Goal: Task Accomplishment & Management: Use online tool/utility

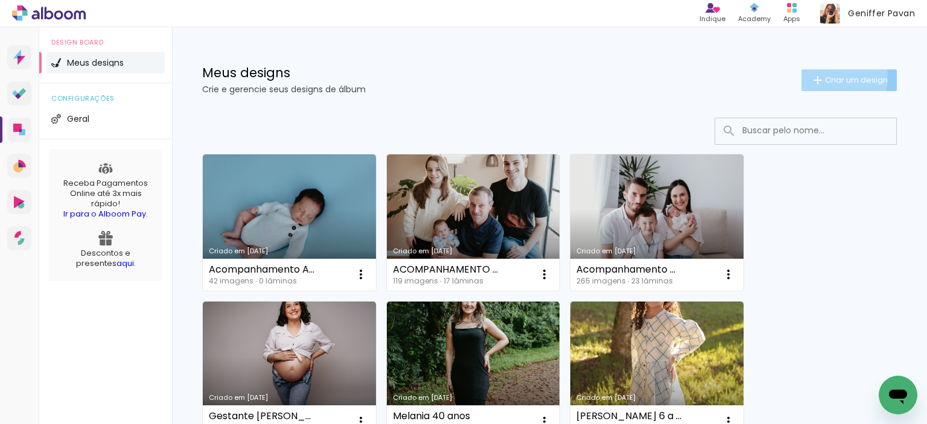
click at [825, 77] on span "Criar um design" at bounding box center [856, 80] width 63 height 8
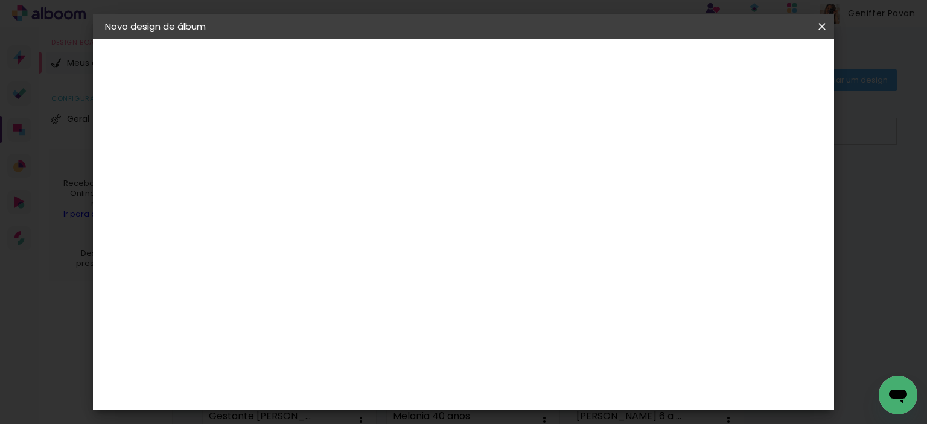
click at [302, 162] on input at bounding box center [302, 162] width 0 height 19
type input "c"
type input "Acompanhamento Joaquim"
type paper-input "Acompanhamento Joaquim"
click at [426, 55] on paper-button "Avançar" at bounding box center [396, 64] width 59 height 21
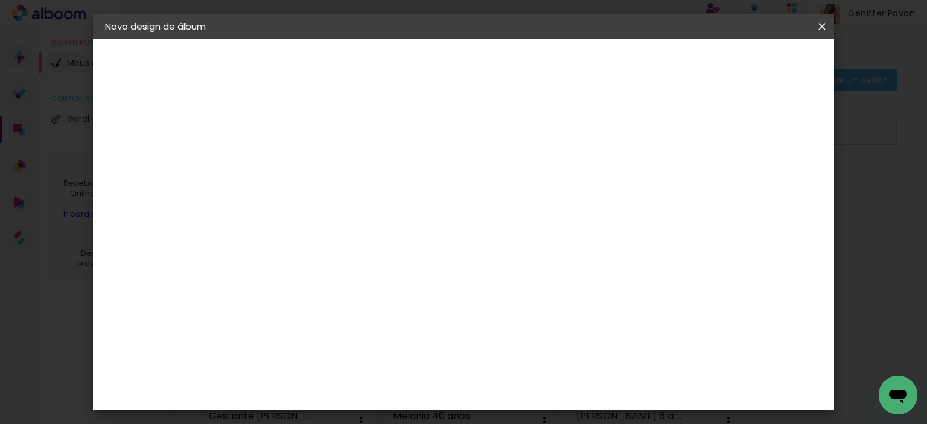
click at [528, 170] on paper-item "Tamanho Livre" at bounding box center [470, 183] width 116 height 27
click at [0, 0] on slot "Avançar" at bounding box center [0, 0] width 0 height 0
click at [270, 219] on input "30" at bounding box center [264, 219] width 31 height 18
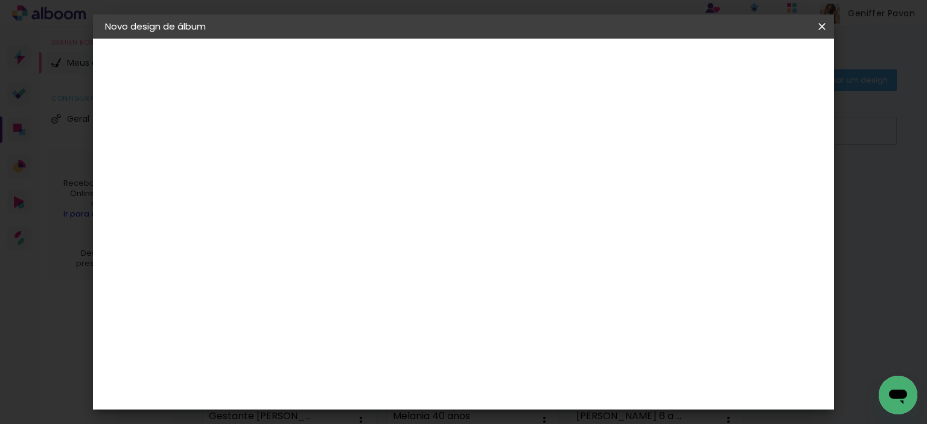
type input "25"
type paper-input "25"
click at [538, 387] on input "60" at bounding box center [530, 390] width 31 height 18
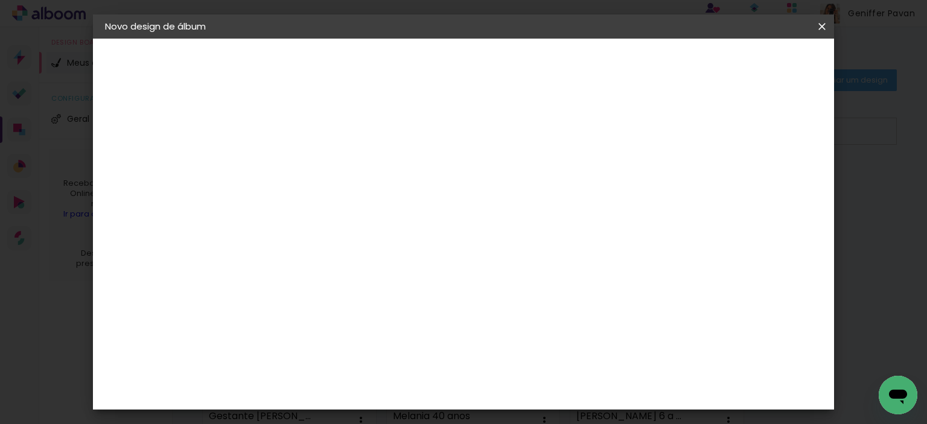
scroll to position [261, 0]
type input "50"
type paper-input "50"
click at [747, 63] on span "Iniciar design" at bounding box center [719, 64] width 55 height 8
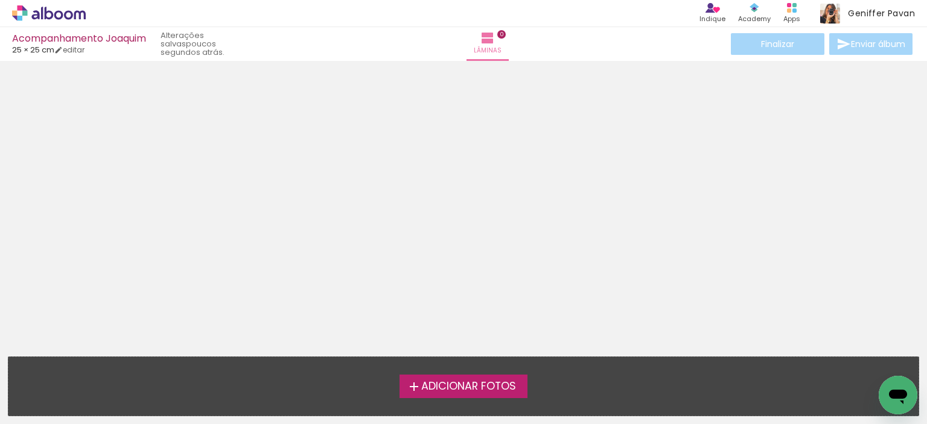
click at [469, 383] on span "Adicionar Fotos" at bounding box center [468, 386] width 95 height 11
click at [0, 0] on input "file" at bounding box center [0, 0] width 0 height 0
